Goal: Book appointment/travel/reservation

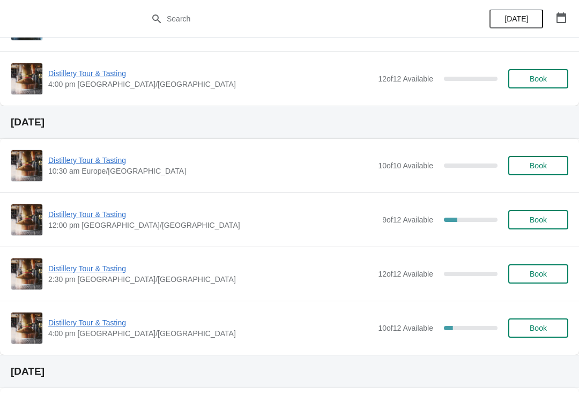
scroll to position [951, 0]
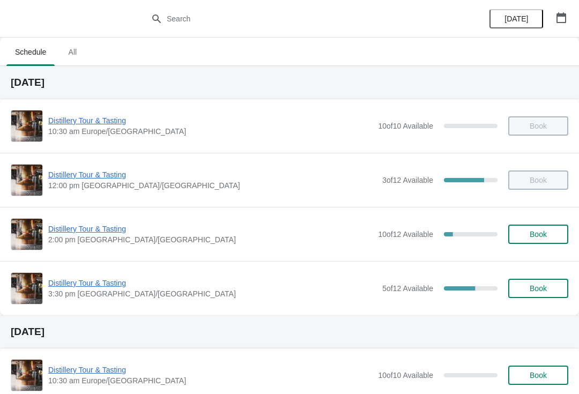
click at [538, 234] on span "Book" at bounding box center [537, 234] width 17 height 9
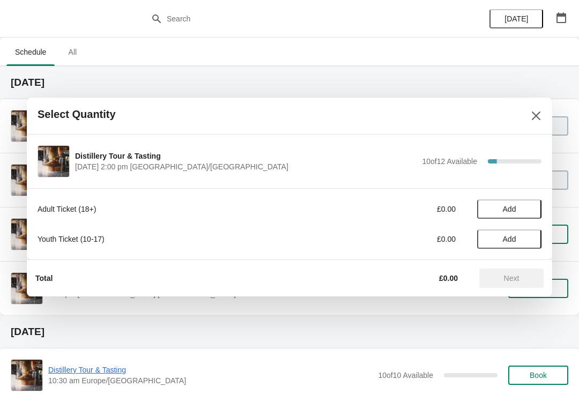
click at [516, 215] on button "Add" at bounding box center [509, 208] width 64 height 19
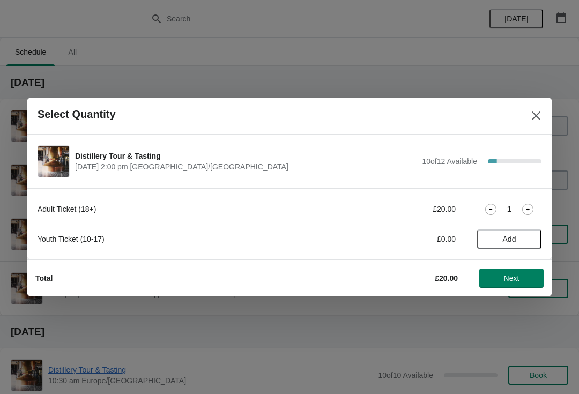
click at [530, 206] on icon at bounding box center [527, 209] width 11 height 11
click at [529, 209] on icon at bounding box center [527, 209] width 11 height 11
click at [532, 205] on icon at bounding box center [527, 209] width 11 height 11
click at [531, 208] on icon at bounding box center [527, 209] width 11 height 11
click at [504, 274] on span "Next" at bounding box center [512, 278] width 16 height 9
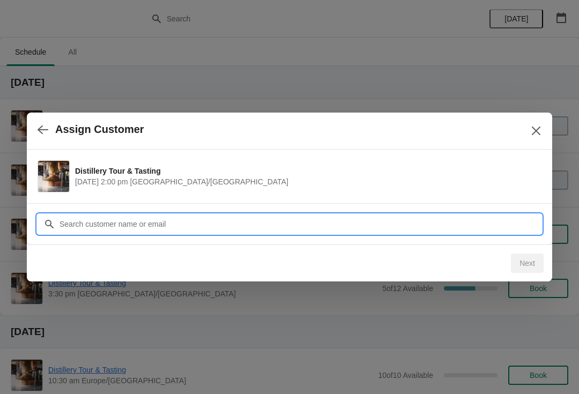
click at [263, 218] on input "Customer" at bounding box center [300, 223] width 482 height 19
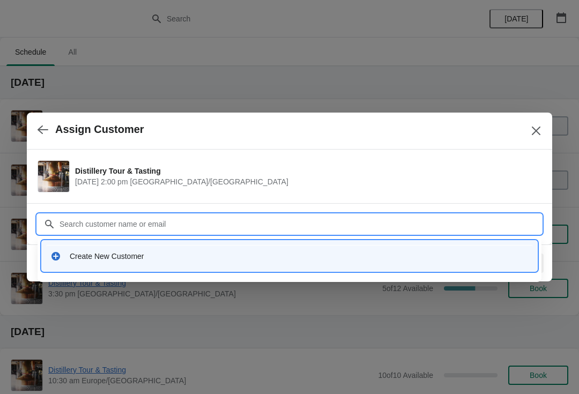
click at [67, 265] on div "Create New Customer" at bounding box center [289, 256] width 486 height 22
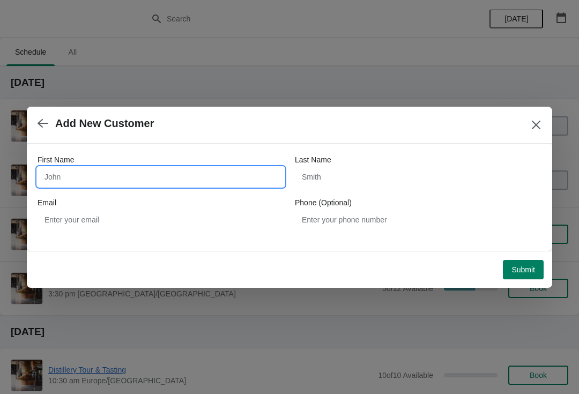
click at [107, 177] on input "First Name" at bounding box center [160, 176] width 246 height 19
click at [72, 162] on label "First Name" at bounding box center [55, 159] width 36 height 11
click at [72, 167] on input "First Name" at bounding box center [160, 176] width 246 height 19
type input "Tarun"
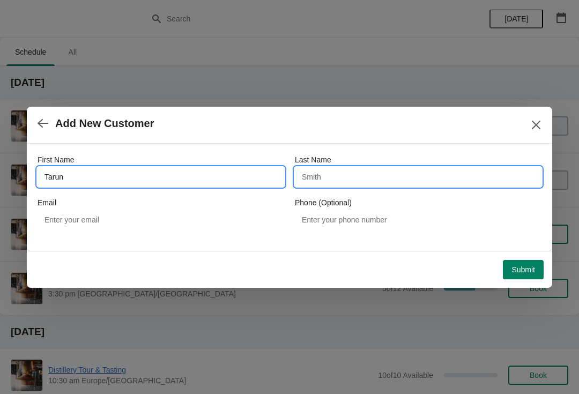
click at [351, 172] on input "Last Name" at bounding box center [418, 176] width 246 height 19
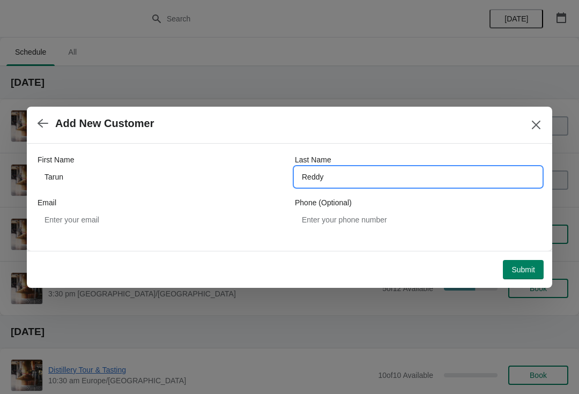
type input "Reddy"
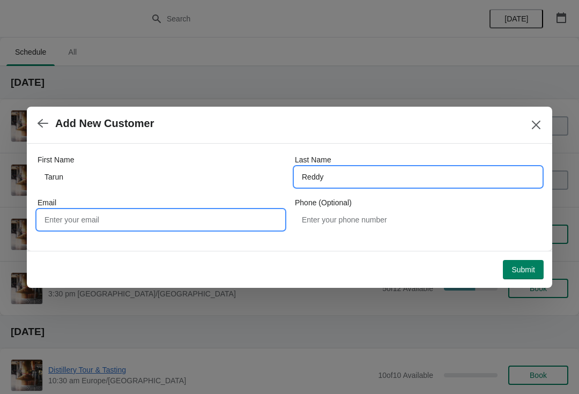
click at [163, 229] on input "Email" at bounding box center [160, 219] width 246 height 19
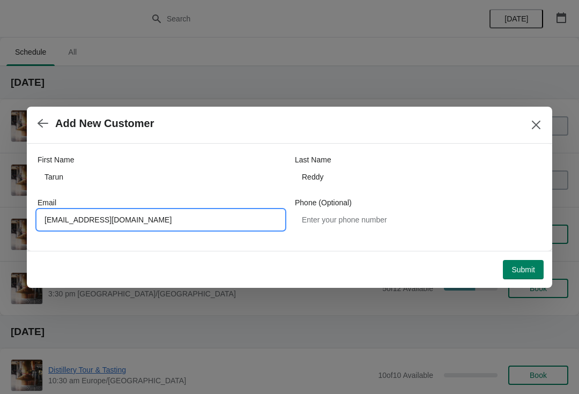
type input "Tarunreddy119719@gmail.com"
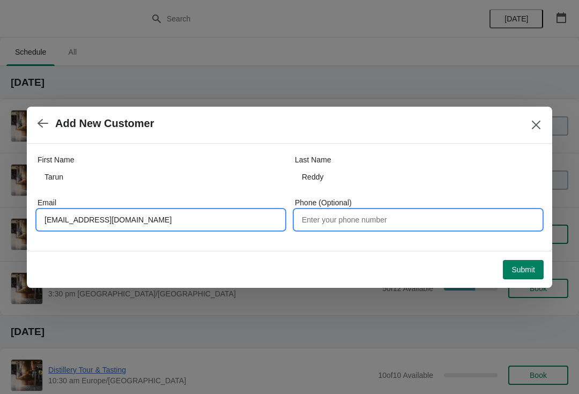
click at [381, 215] on input "Phone (Optional)" at bounding box center [418, 219] width 246 height 19
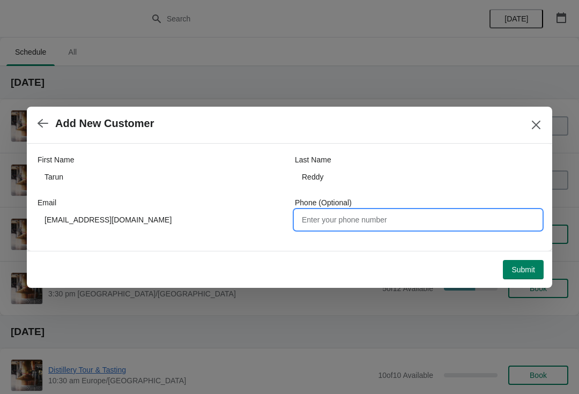
click at [528, 266] on span "Submit" at bounding box center [523, 269] width 24 height 9
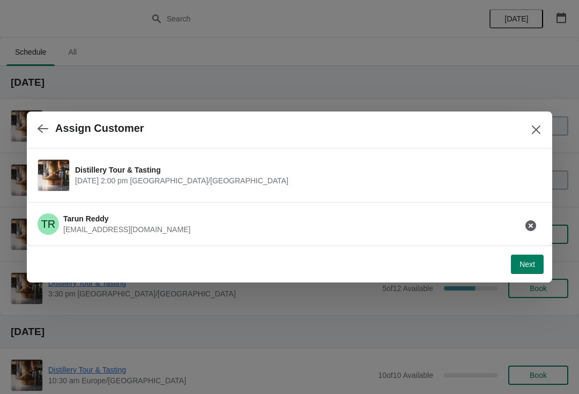
click at [532, 268] on span "Next" at bounding box center [527, 264] width 16 height 9
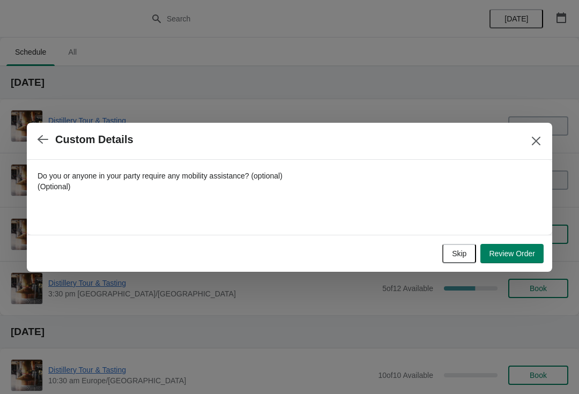
click at [437, 260] on div "Skip Review Order" at bounding box center [287, 251] width 512 height 24
click at [455, 252] on span "Skip" at bounding box center [459, 253] width 14 height 9
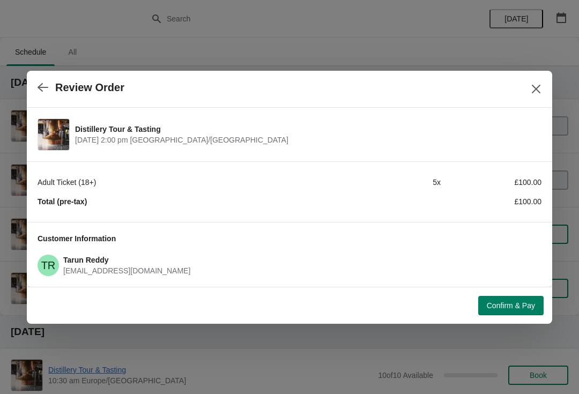
click at [527, 309] on span "Confirm & Pay" at bounding box center [510, 305] width 48 height 9
